Goal: Task Accomplishment & Management: Complete application form

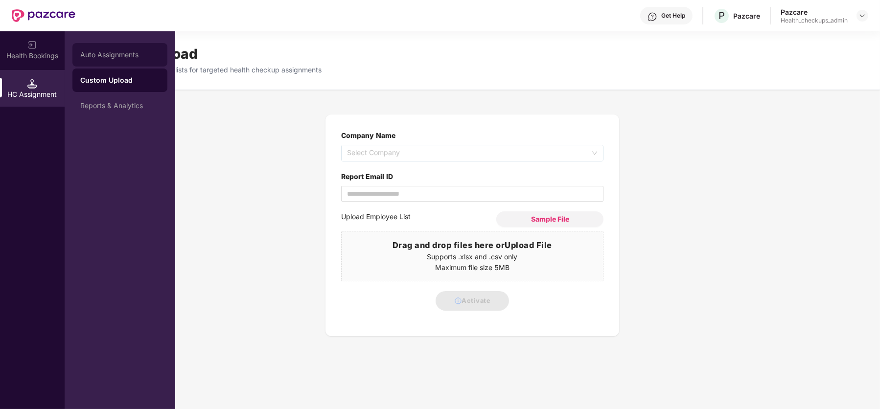
click at [105, 48] on div "Auto Assignments" at bounding box center [119, 55] width 95 height 24
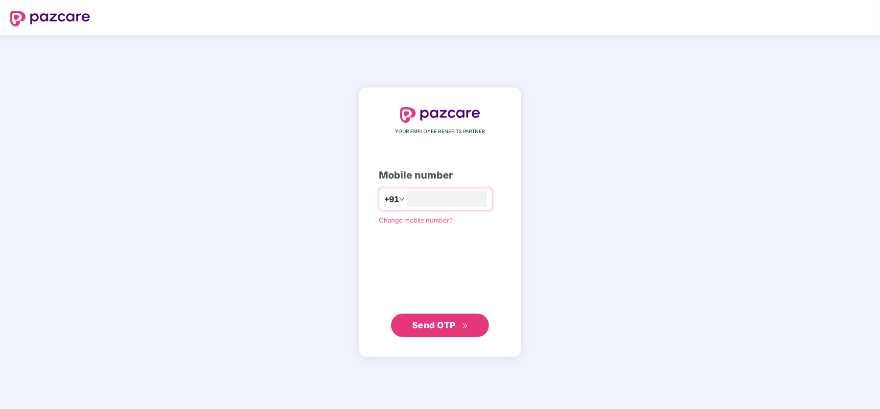
type input "**********"
click at [450, 322] on span "Send OTP" at bounding box center [434, 325] width 44 height 10
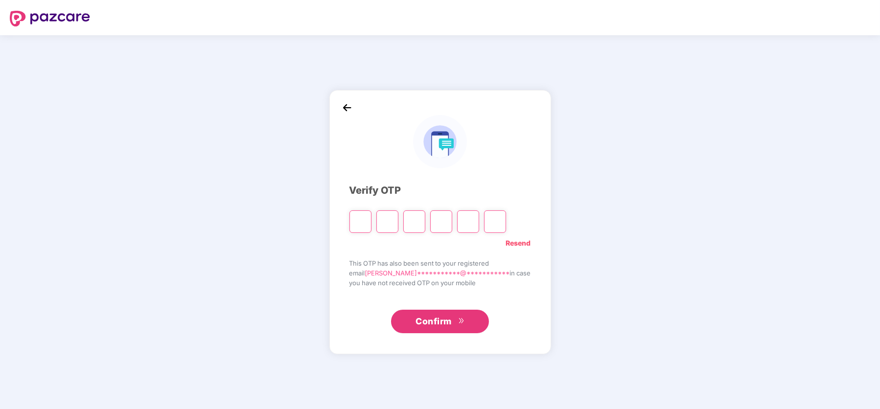
type input "*"
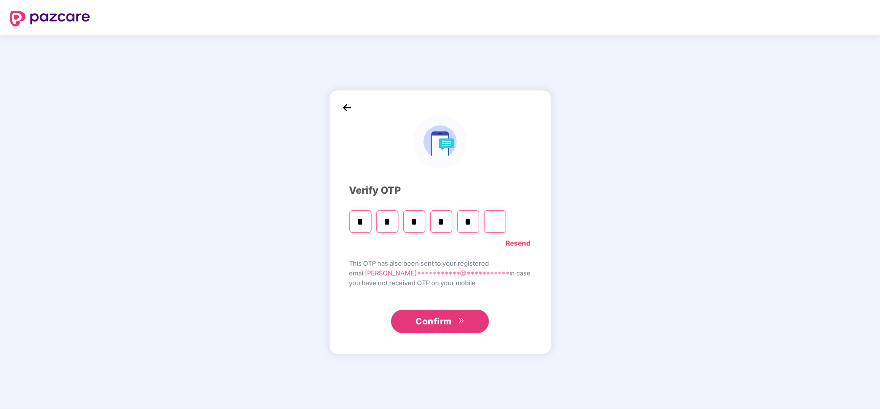
type input "*"
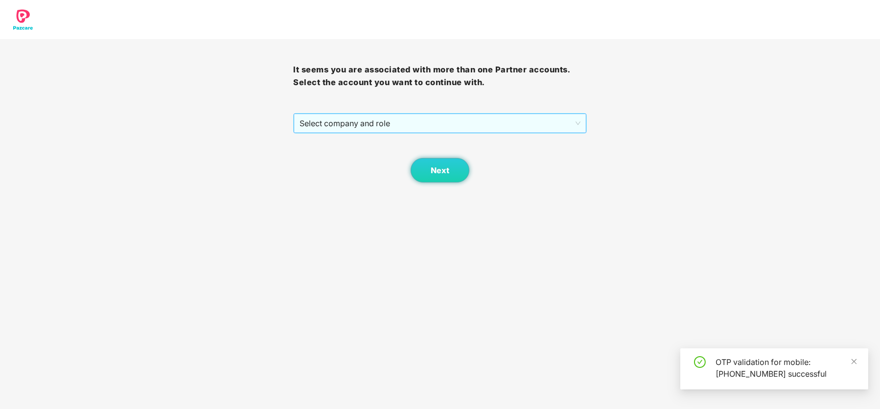
click at [426, 121] on span "Select company and role" at bounding box center [440, 123] width 281 height 19
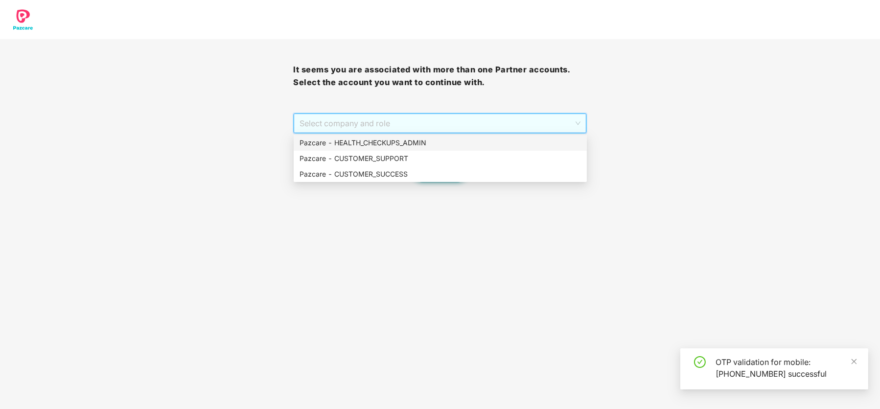
click at [428, 139] on div "Pazcare - HEALTH_CHECKUPS_ADMIN" at bounding box center [441, 143] width 282 height 11
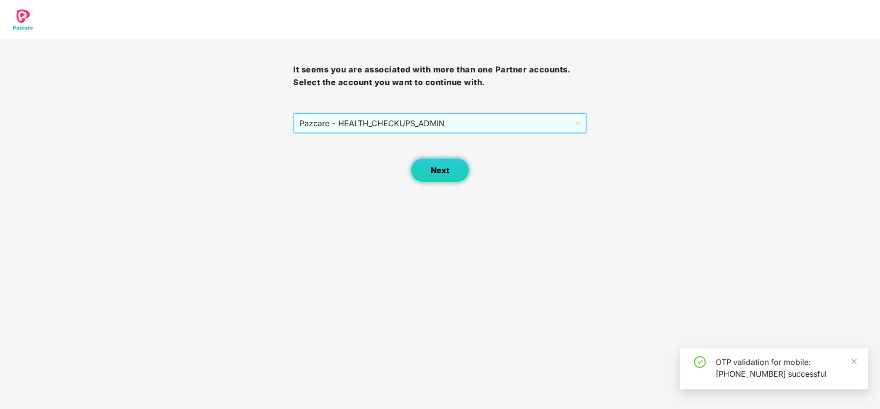
click at [434, 170] on span "Next" at bounding box center [440, 170] width 19 height 9
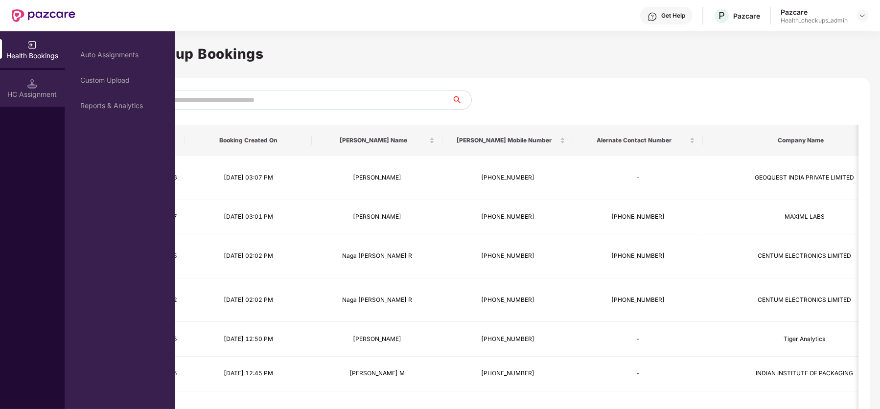
click at [33, 79] on img at bounding box center [32, 84] width 10 height 10
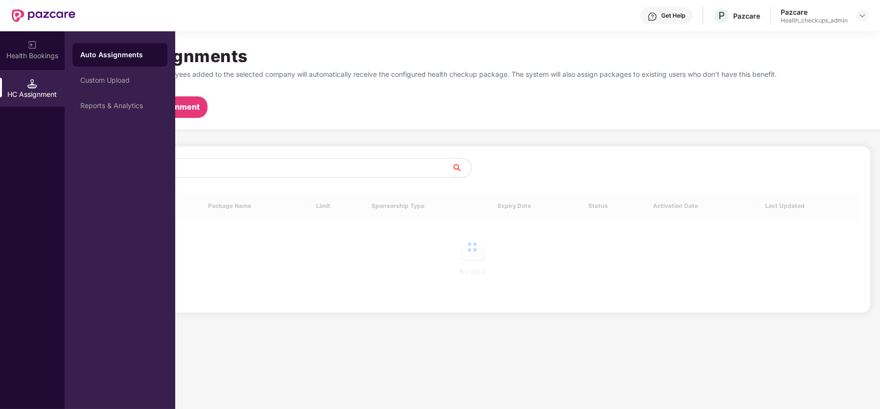
click at [120, 52] on div "Auto Assignments" at bounding box center [119, 55] width 79 height 10
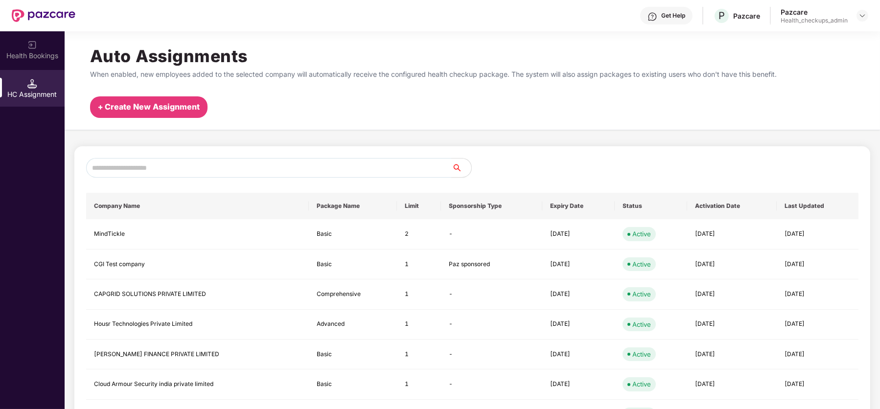
click at [189, 104] on div "+ Create New Assignment" at bounding box center [149, 107] width 102 height 12
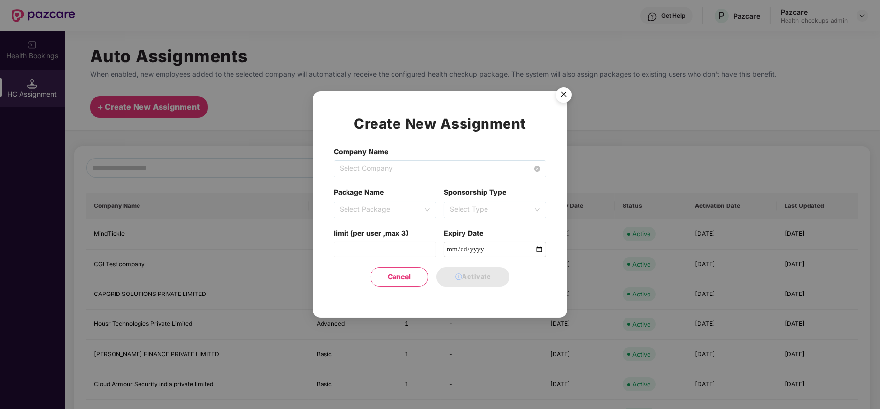
click at [373, 163] on span "Select Company" at bounding box center [440, 169] width 201 height 16
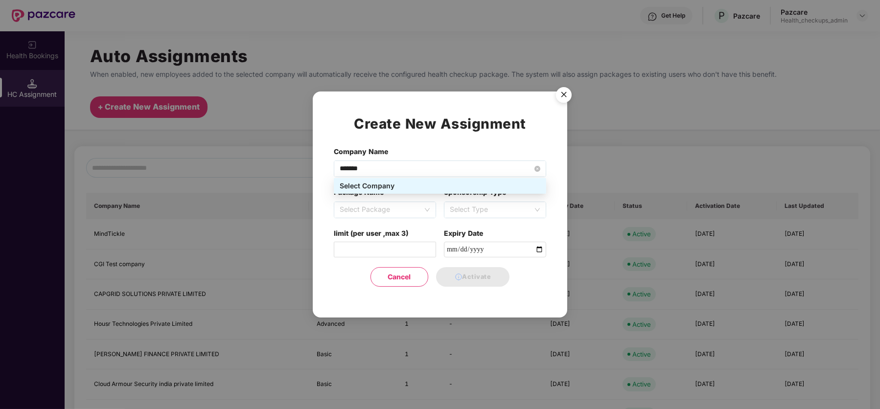
type input "********"
click at [409, 199] on div "GEOQUEST INDIA PRIVATE LIMITED - 18c37d31-56b8-44aa-aee9-94ddc13d3eee" at bounding box center [440, 201] width 201 height 11
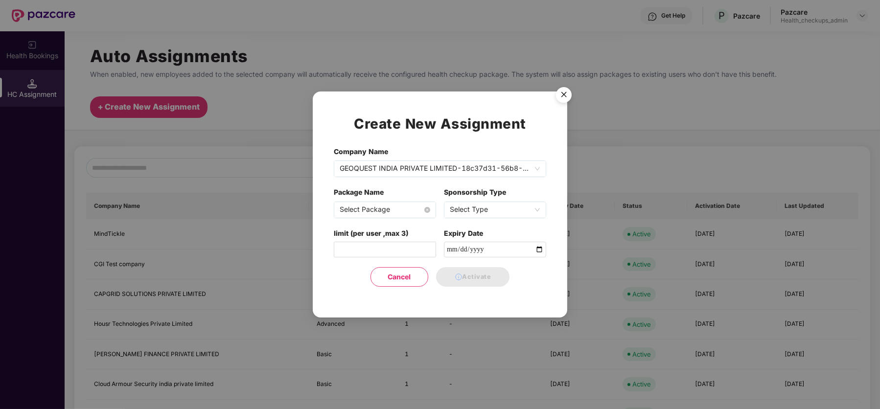
click at [397, 209] on span "Select Package" at bounding box center [385, 210] width 91 height 16
type input "*****"
click at [403, 225] on div "Advanced" at bounding box center [385, 226] width 91 height 11
click at [521, 210] on span "Select Type" at bounding box center [495, 210] width 91 height 16
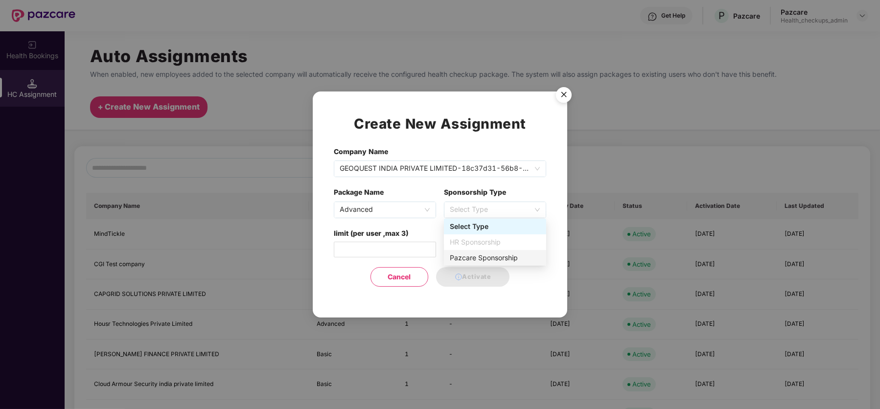
click at [494, 257] on div "Pazcare Sponsorship" at bounding box center [495, 258] width 91 height 11
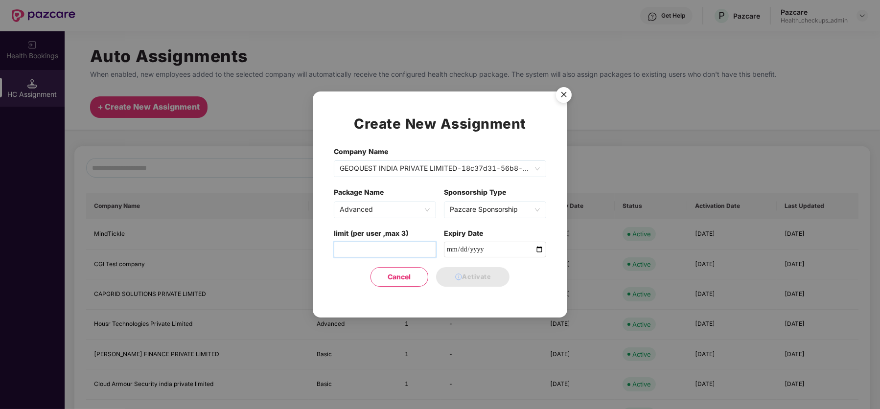
click at [379, 250] on input "limit (per user ,max 3)" at bounding box center [385, 250] width 102 height 16
click at [538, 208] on span "Pazcare Sponsorship" at bounding box center [495, 210] width 91 height 16
type input "*"
click at [484, 259] on div "Pazcare Sponsorship" at bounding box center [495, 258] width 91 height 11
click at [536, 247] on input "date" at bounding box center [495, 250] width 102 height 16
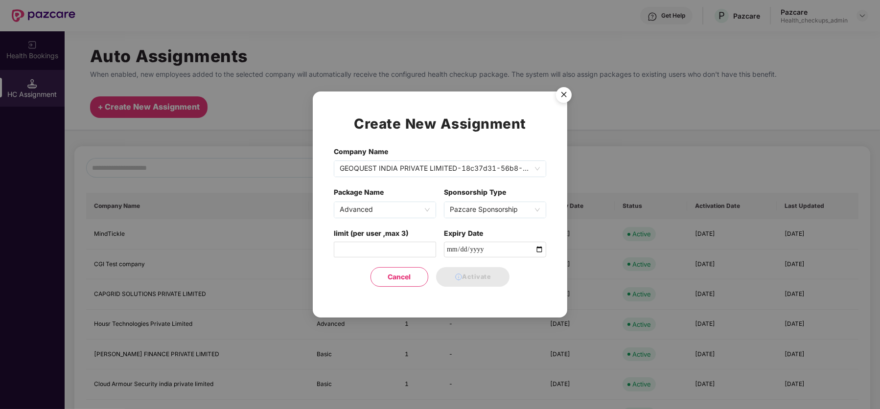
click at [562, 97] on img "Close" at bounding box center [563, 96] width 27 height 27
